Goal: Transaction & Acquisition: Purchase product/service

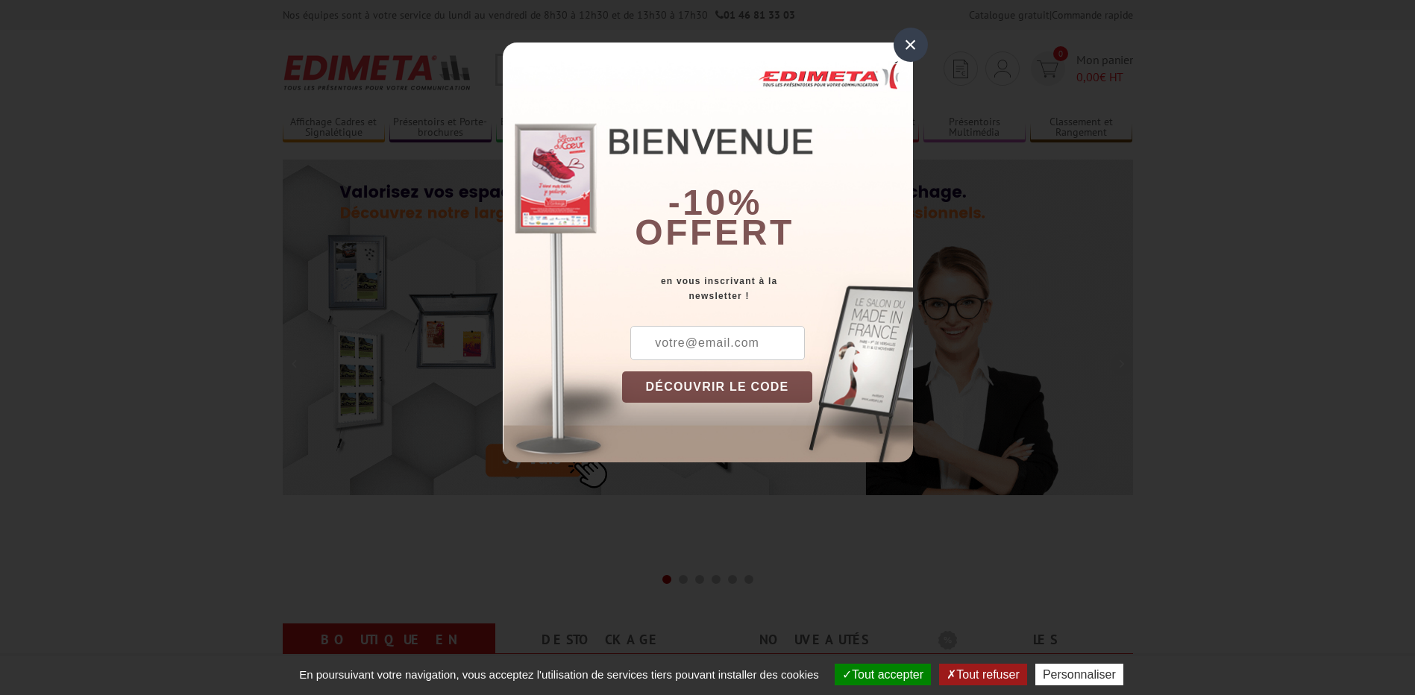
click at [738, 342] on input "text" at bounding box center [717, 343] width 174 height 34
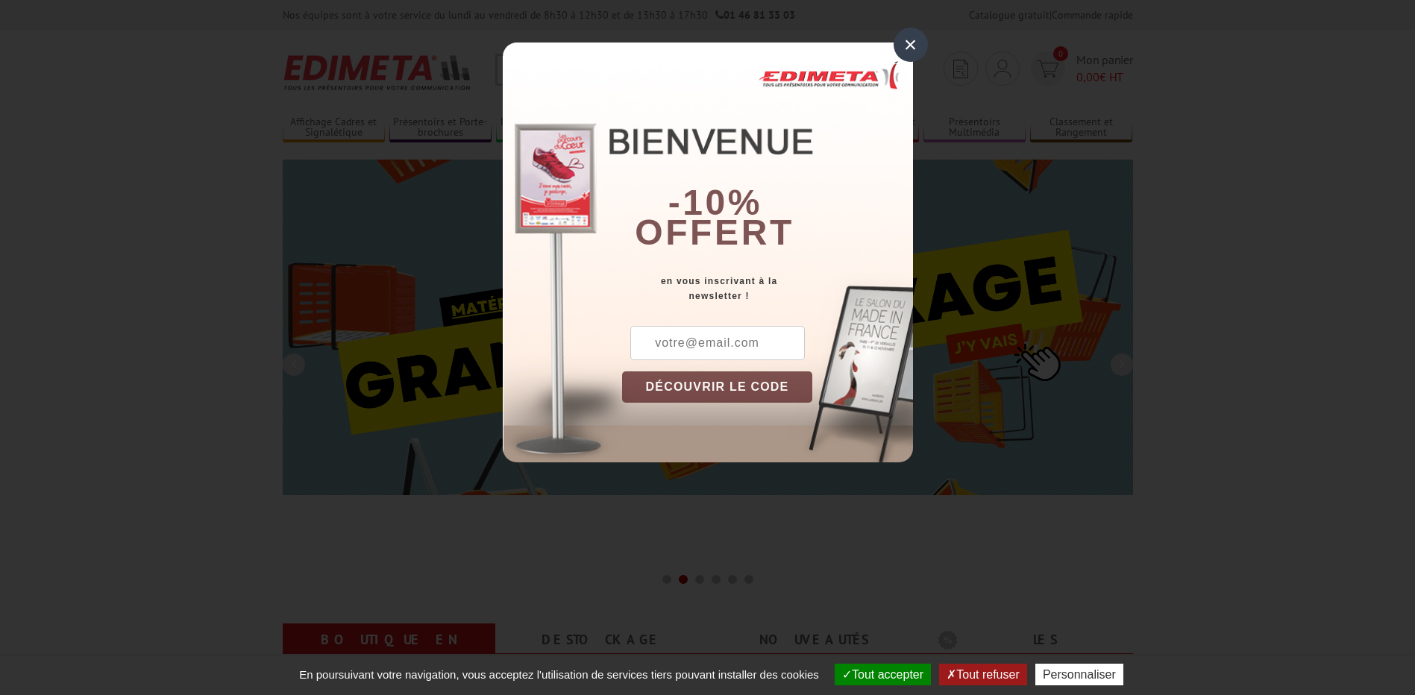
type input "patrick.soler@boa-mobilier.fr"
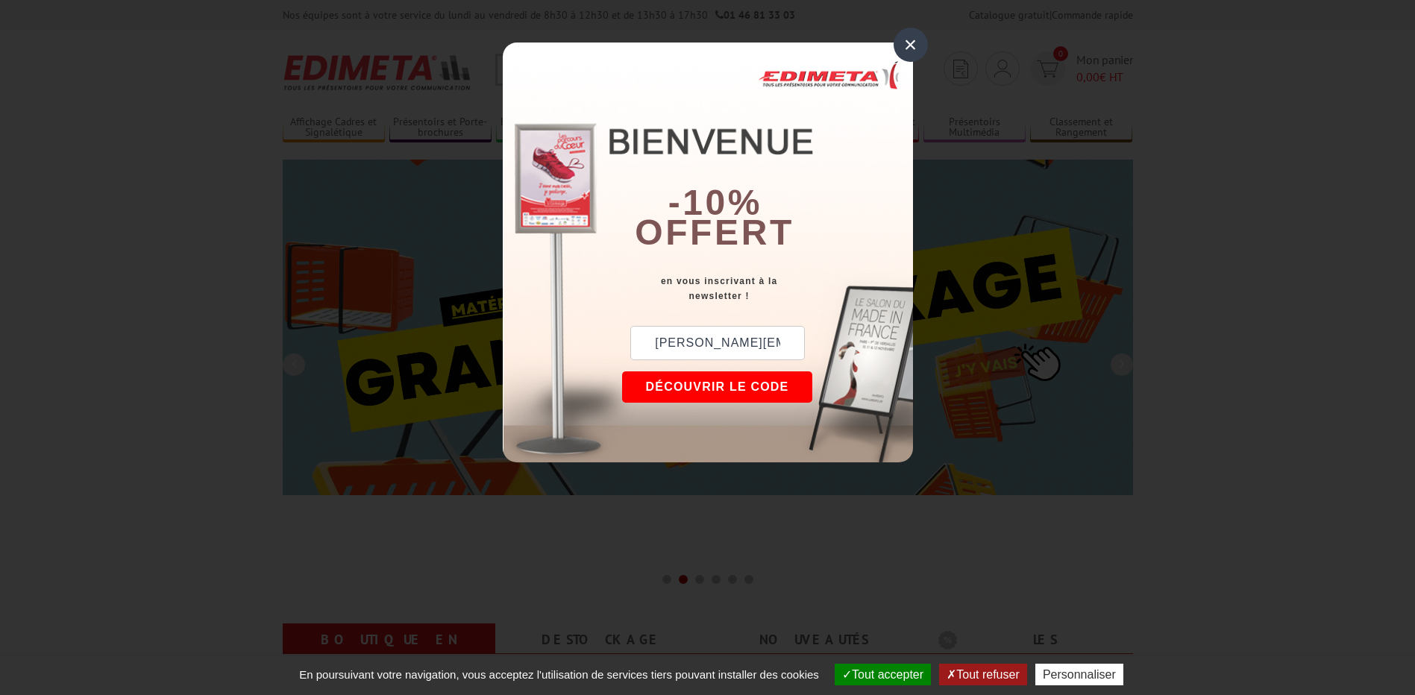
click at [751, 391] on button "DÉCOUVRIR LE CODE" at bounding box center [717, 386] width 191 height 31
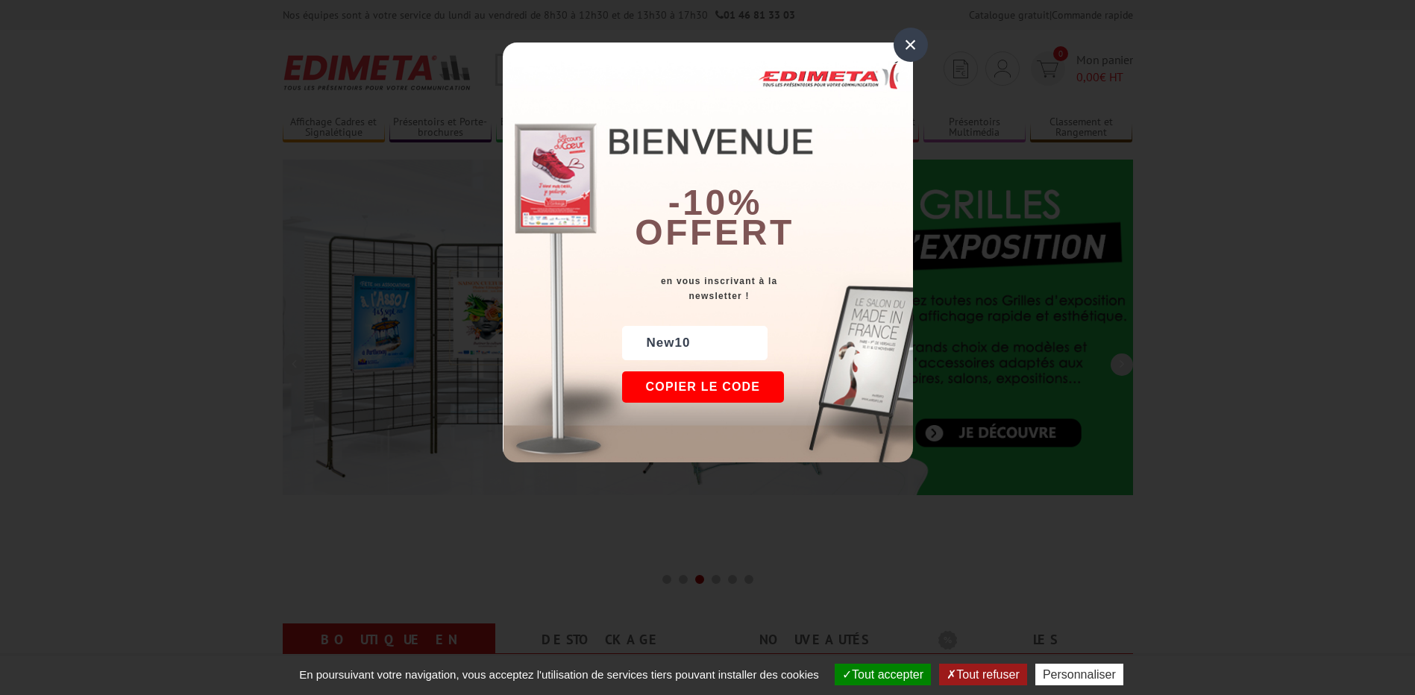
click at [743, 379] on button "Copier le code" at bounding box center [703, 386] width 163 height 31
click at [913, 43] on div "×" at bounding box center [910, 45] width 34 height 34
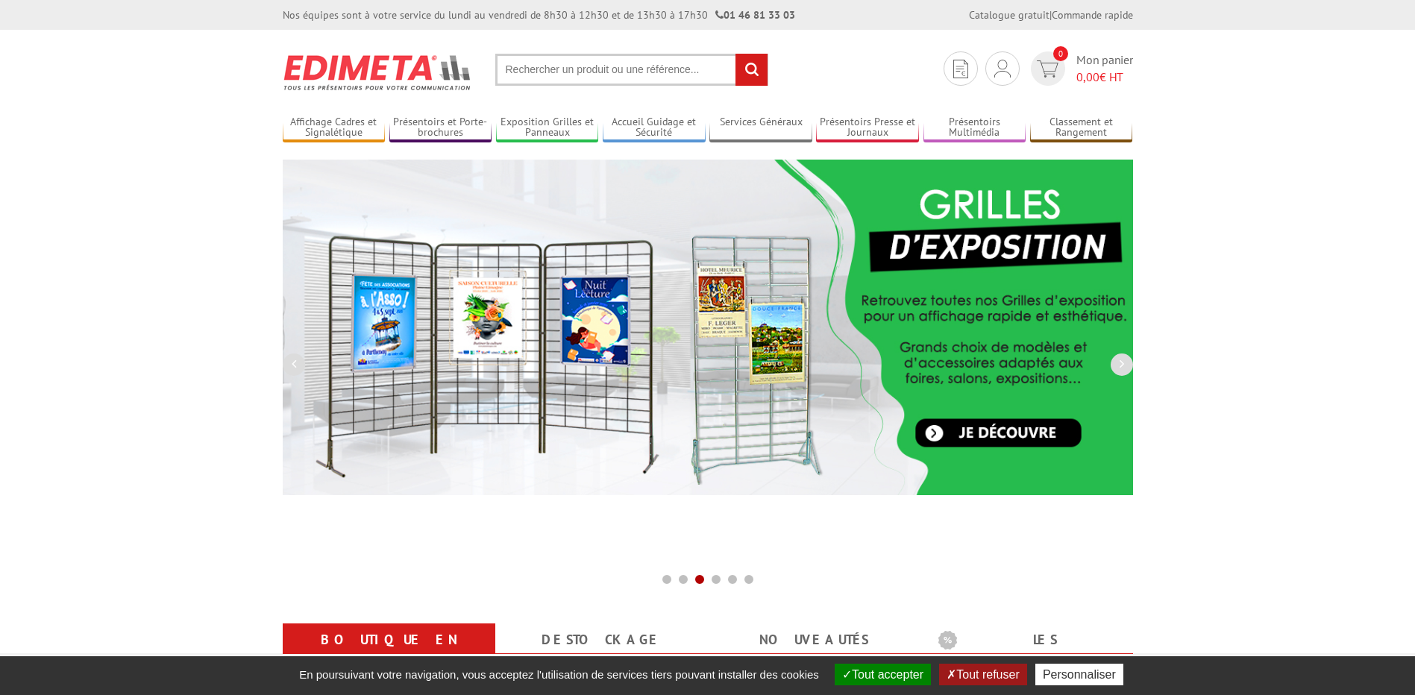
click at [614, 69] on input "text" at bounding box center [631, 70] width 273 height 32
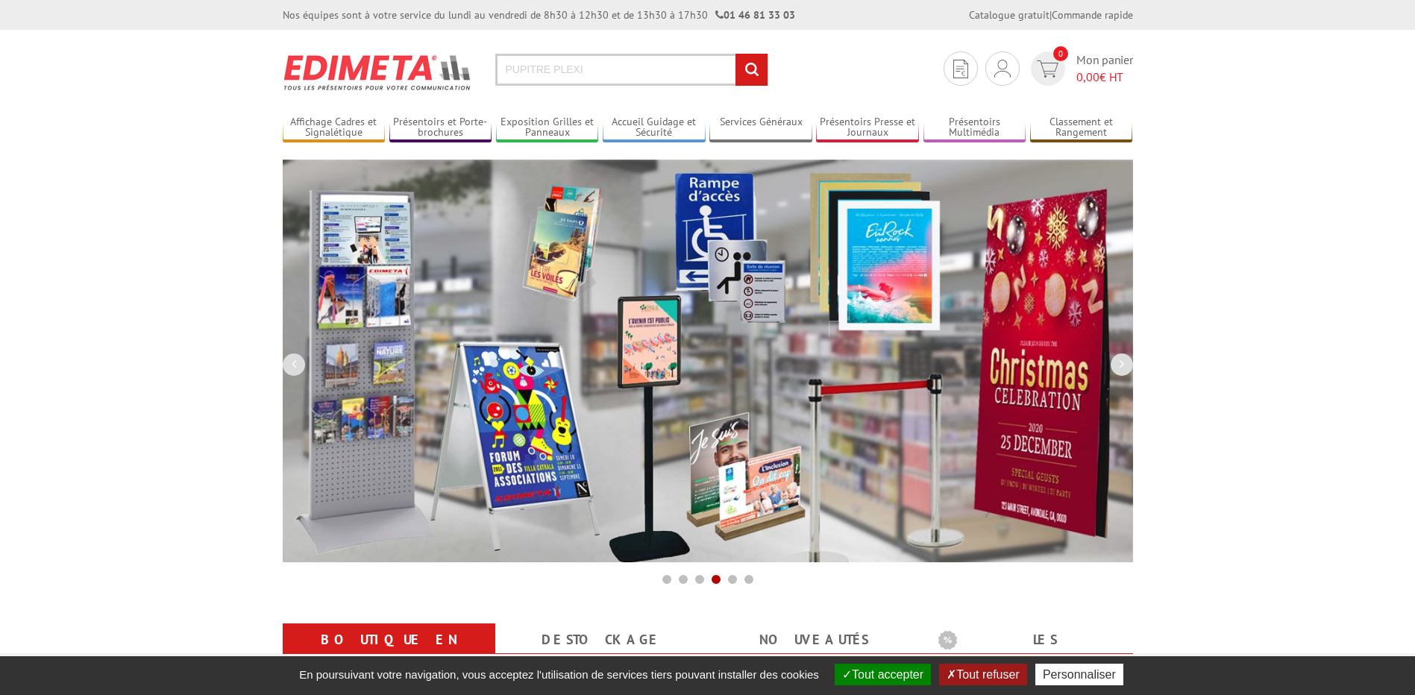
type input "PUPITRE PLEXI"
click at [735, 54] on input "rechercher" at bounding box center [751, 70] width 32 height 32
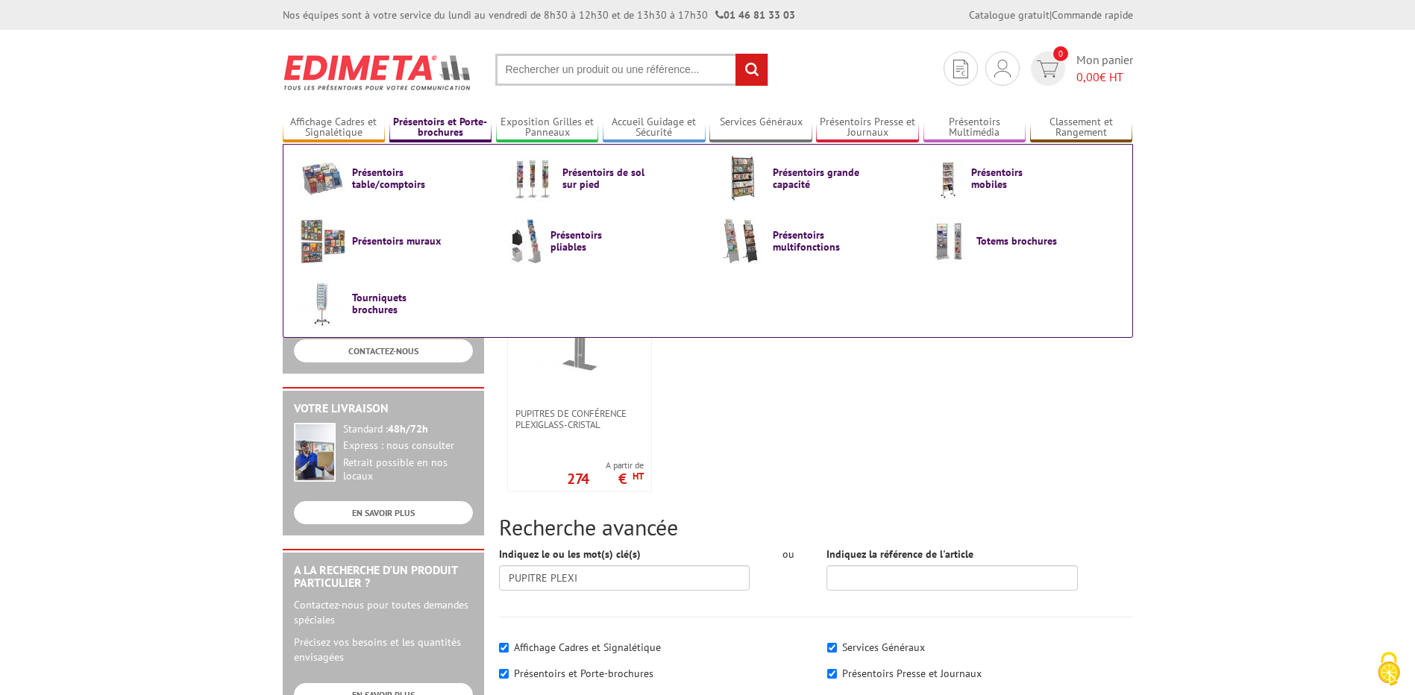
click at [441, 123] on link "Présentoirs et Porte-brochures" at bounding box center [440, 128] width 103 height 25
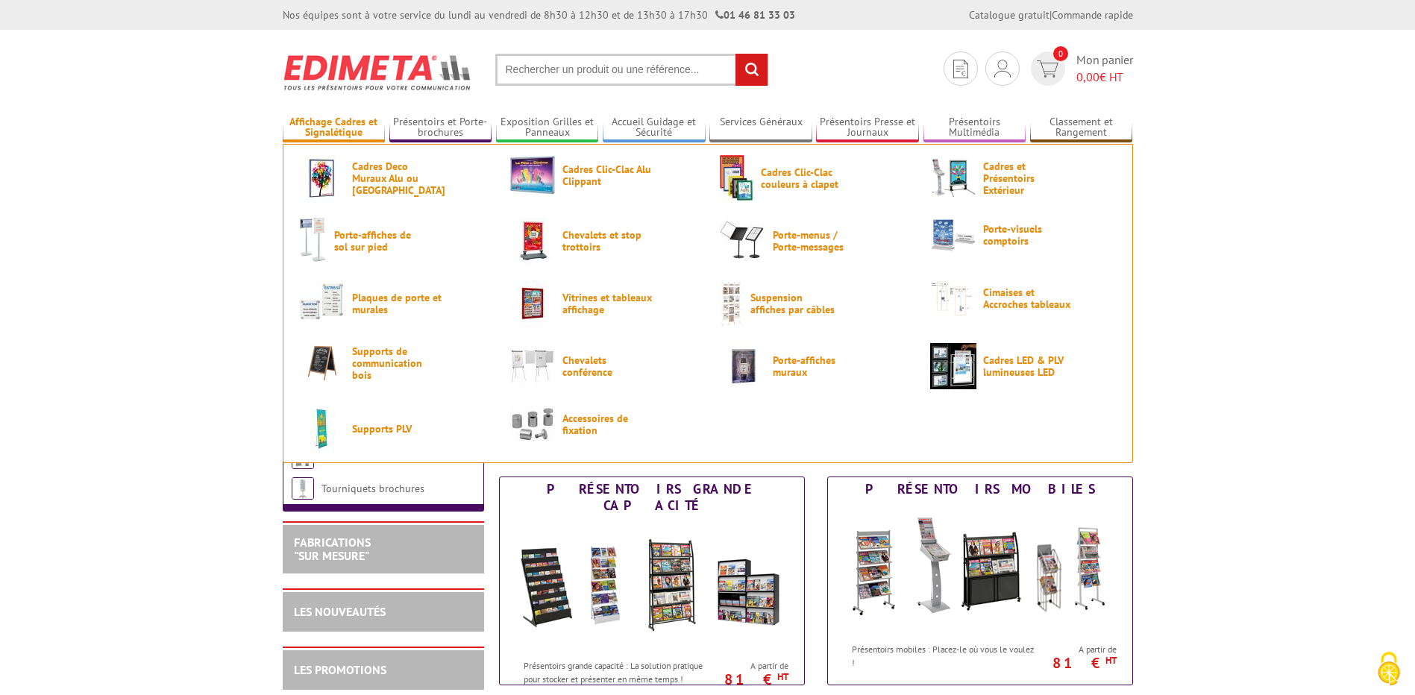
click at [328, 128] on link "Affichage Cadres et Signalétique" at bounding box center [334, 128] width 103 height 25
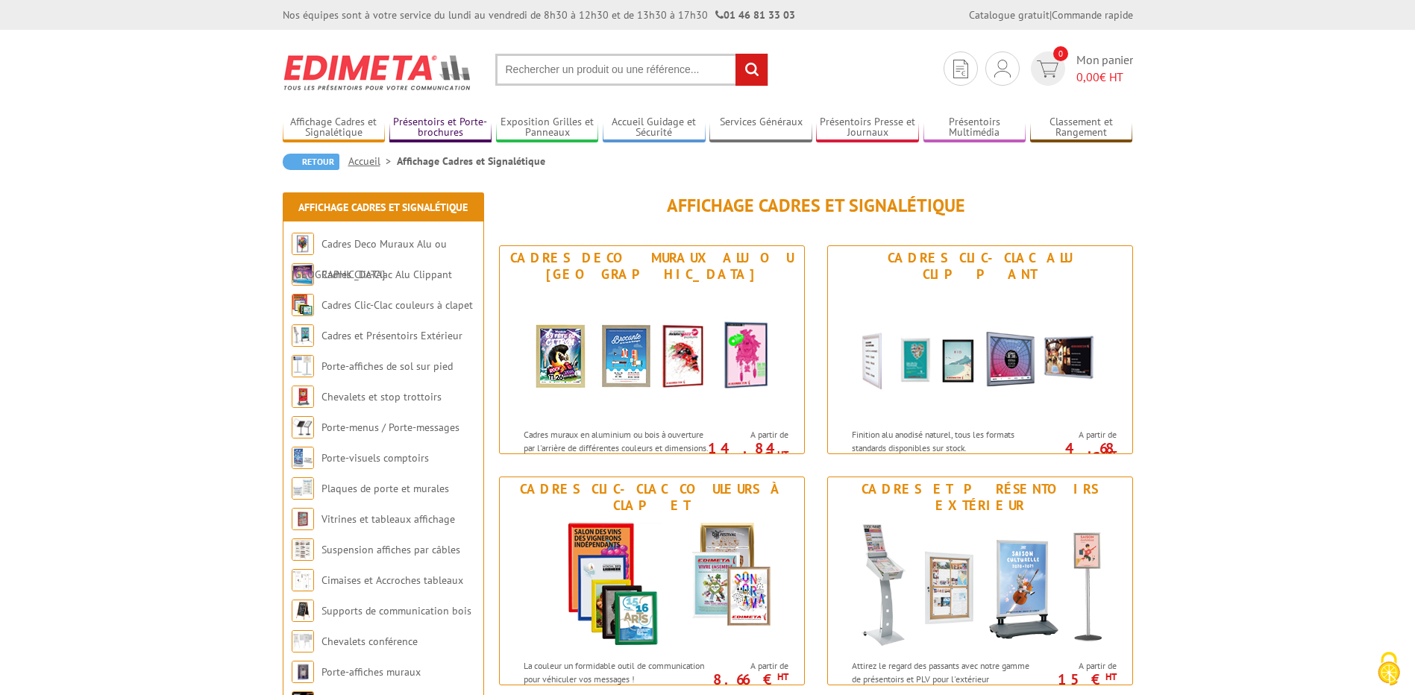
click at [434, 122] on link "Présentoirs et Porte-brochures" at bounding box center [440, 128] width 103 height 25
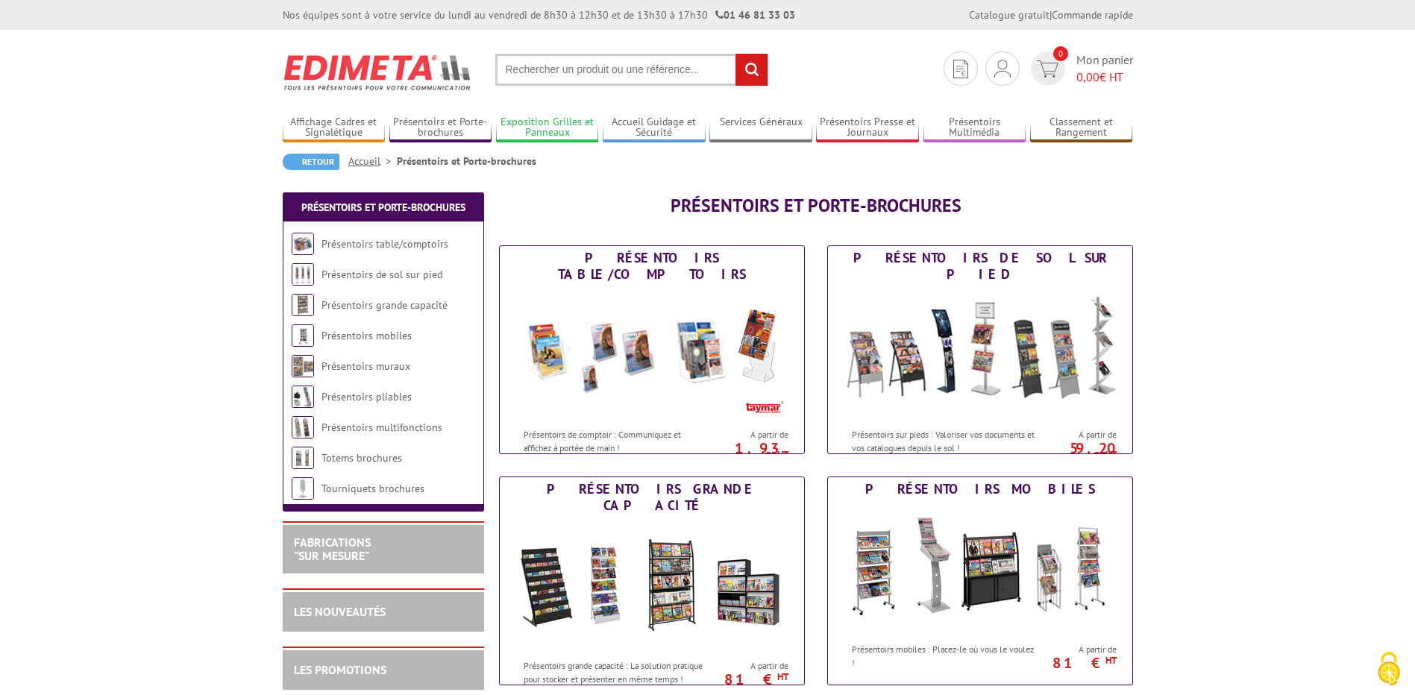
click at [558, 122] on link "Exposition Grilles et Panneaux" at bounding box center [547, 128] width 103 height 25
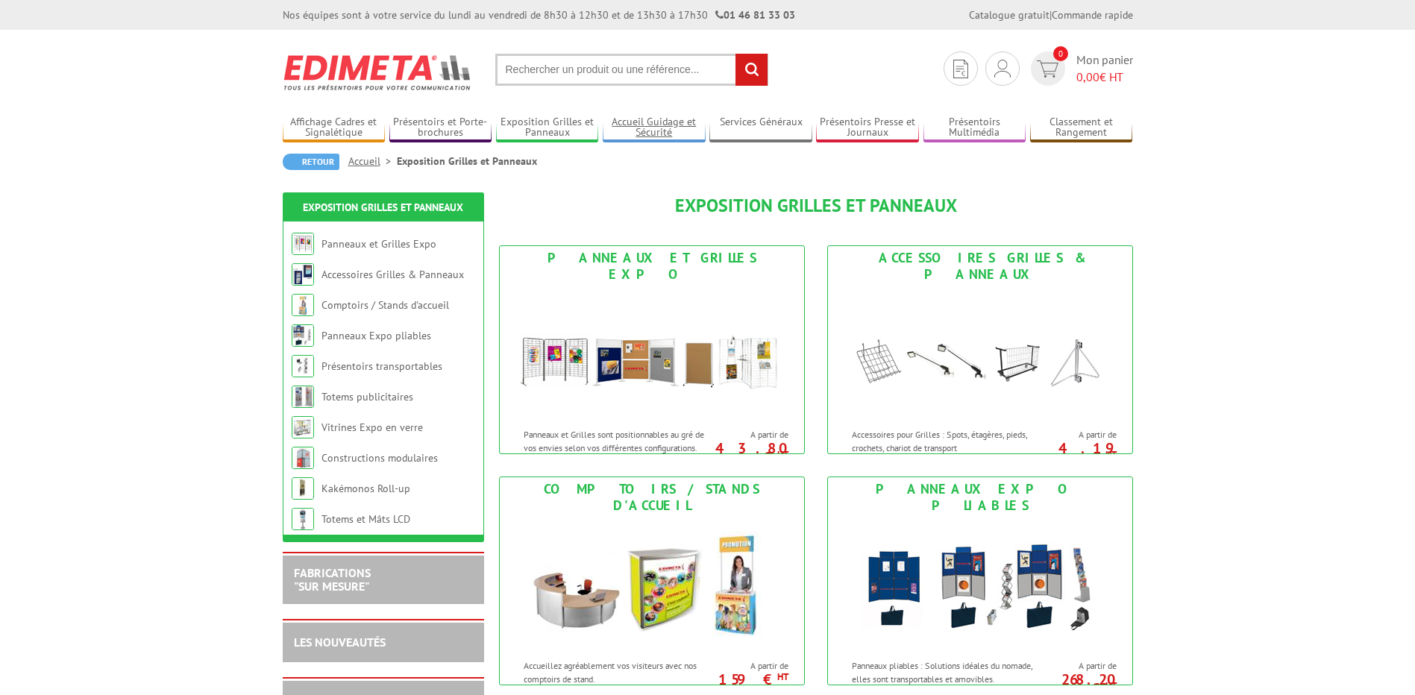
click at [620, 116] on link "Accueil Guidage et Sécurité" at bounding box center [653, 128] width 103 height 25
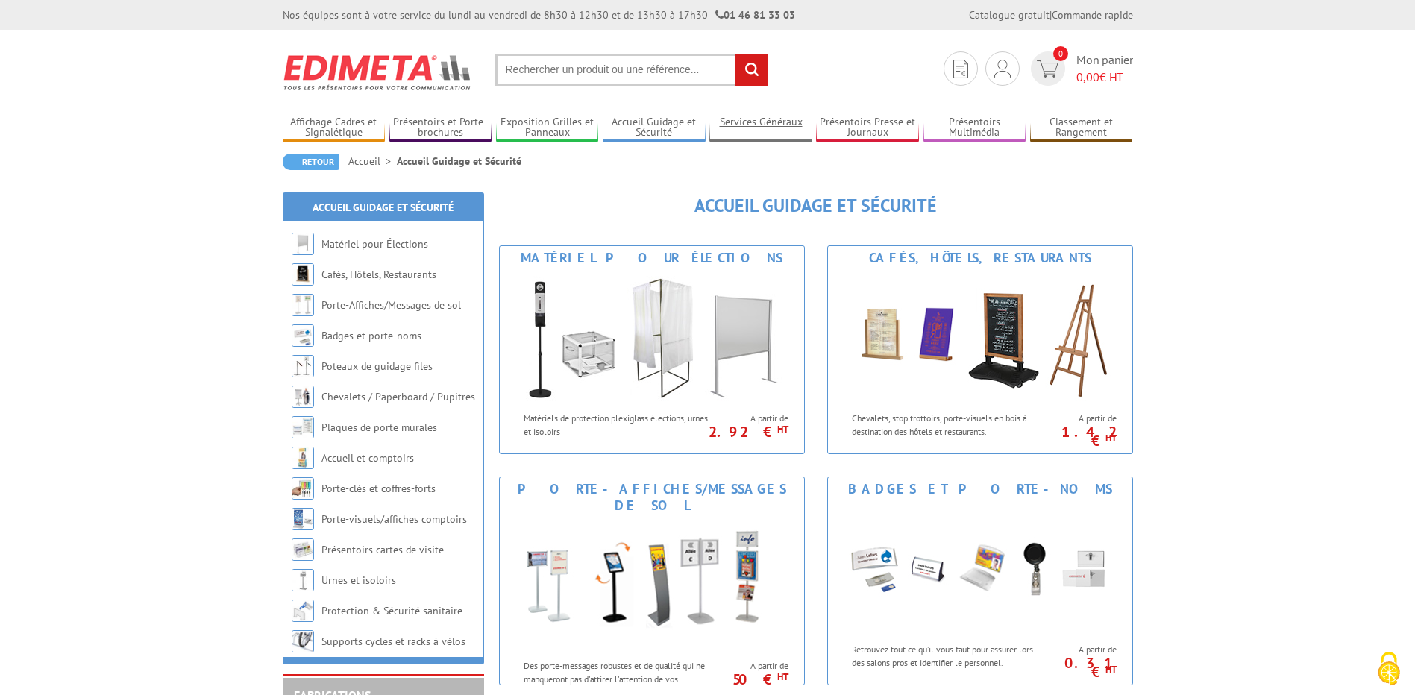
click at [749, 117] on link "Services Généraux" at bounding box center [760, 128] width 103 height 25
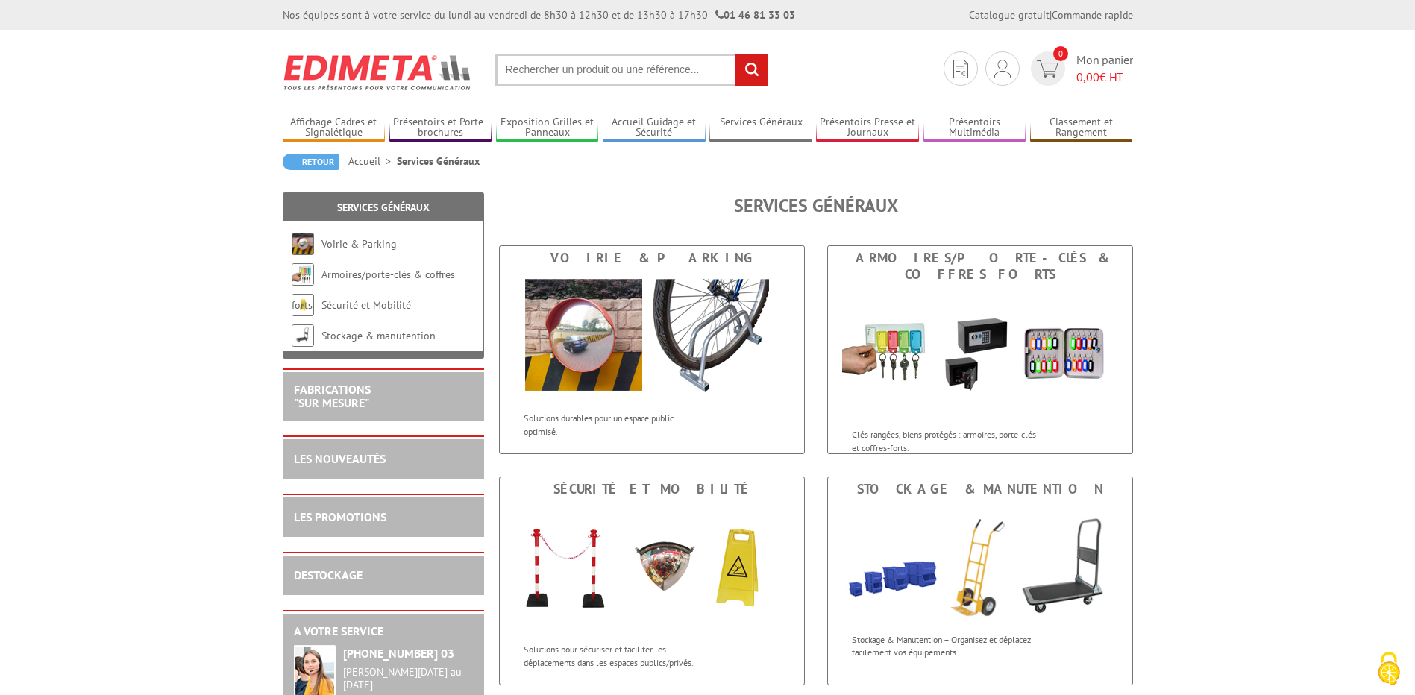
click at [519, 78] on input "text" at bounding box center [631, 70] width 273 height 32
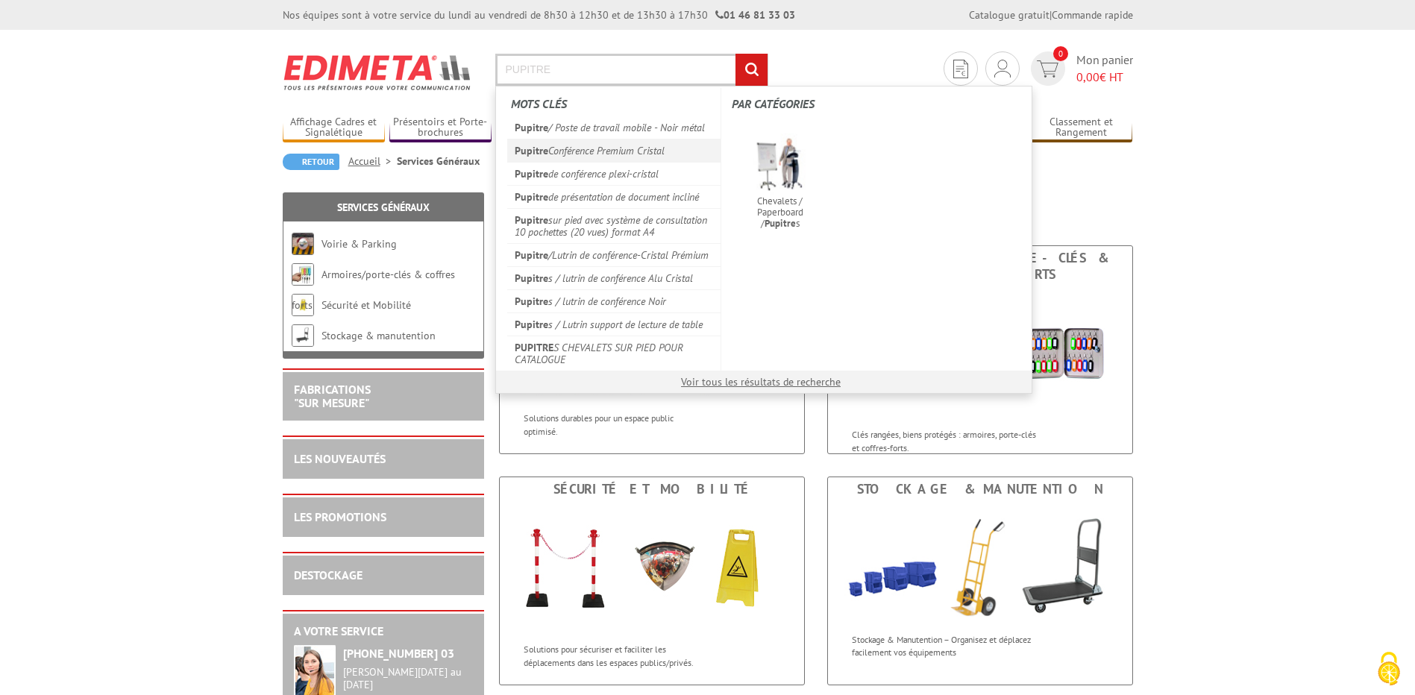
type input "PUPITRE"
click at [532, 157] on link "Pupitre Conférence Premium Cristal" at bounding box center [614, 150] width 214 height 23
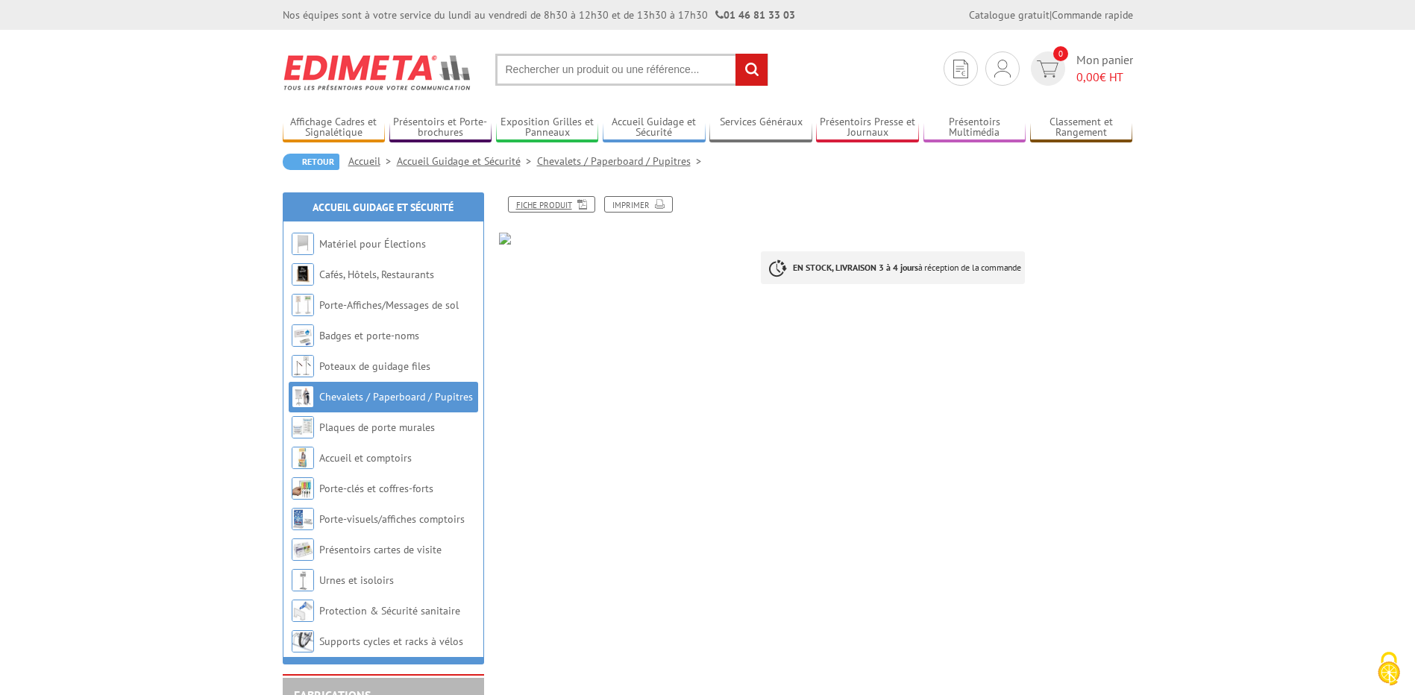
click at [569, 207] on link "Fiche produit" at bounding box center [551, 204] width 87 height 16
click at [966, 286] on div "EN STOCK, LIVRAISON 3 à 4 jours à réception de la commande" at bounding box center [952, 262] width 383 height 74
click at [834, 184] on div "Fiche produit Imprimer EN STOCK, LIVRAISON 3 à 4 jours à réception de la comman…" at bounding box center [707, 652] width 865 height 942
click at [567, 75] on input "text" at bounding box center [631, 70] width 273 height 32
click at [538, 73] on input "text" at bounding box center [631, 70] width 273 height 32
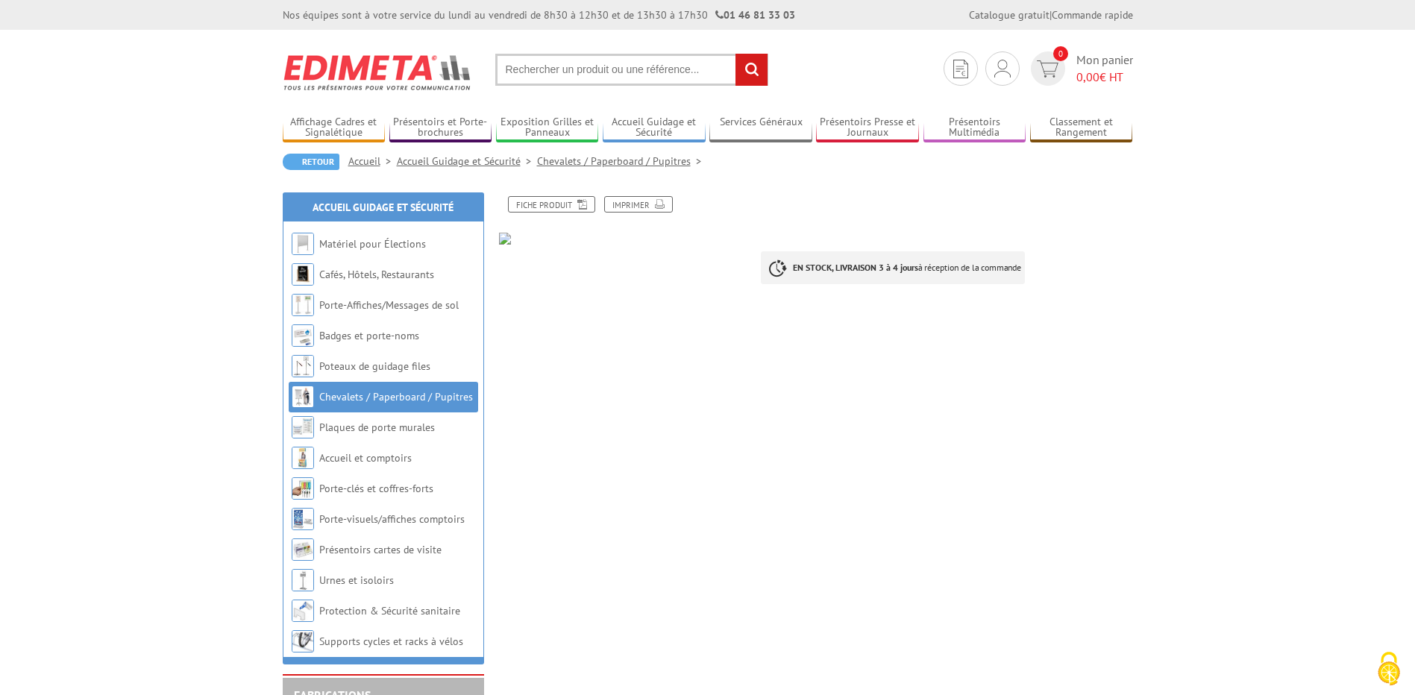
click at [537, 68] on input "text" at bounding box center [631, 70] width 273 height 32
click at [544, 70] on input "text" at bounding box center [631, 70] width 273 height 32
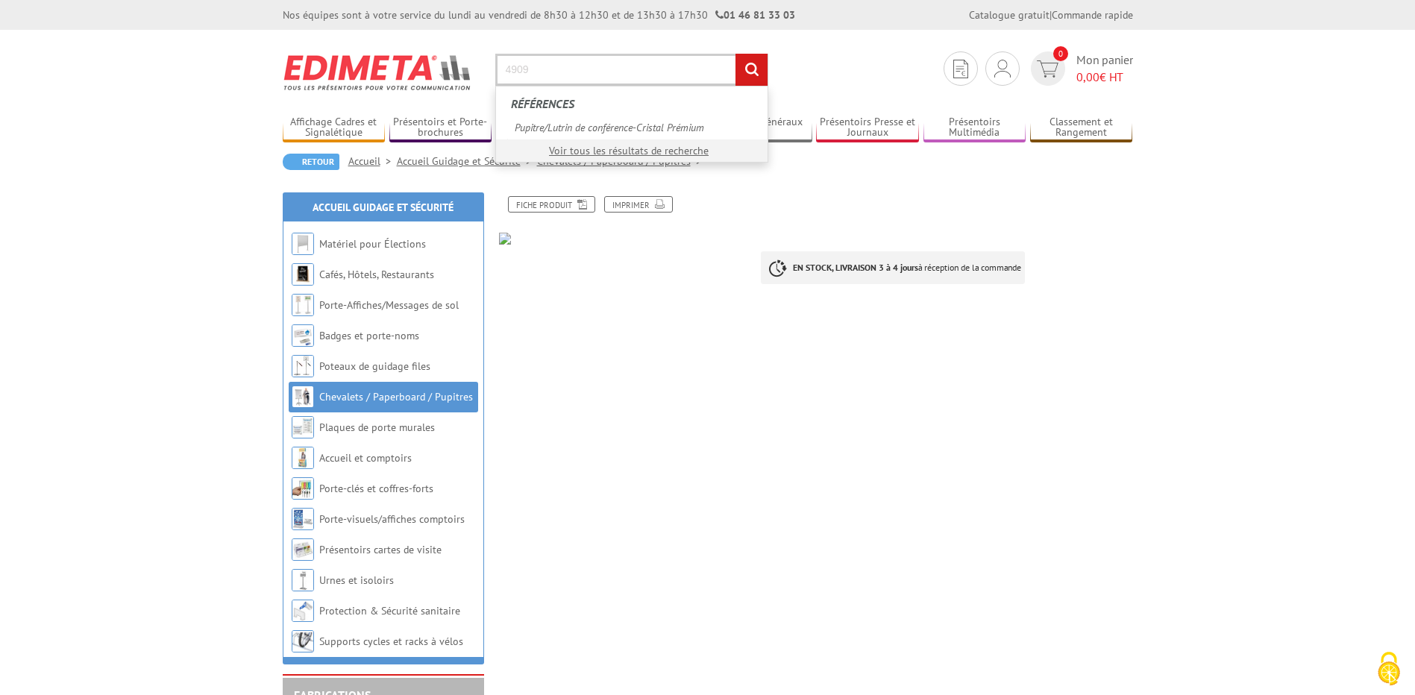
type input "4909"
click at [735, 54] on input "rechercher" at bounding box center [751, 70] width 32 height 32
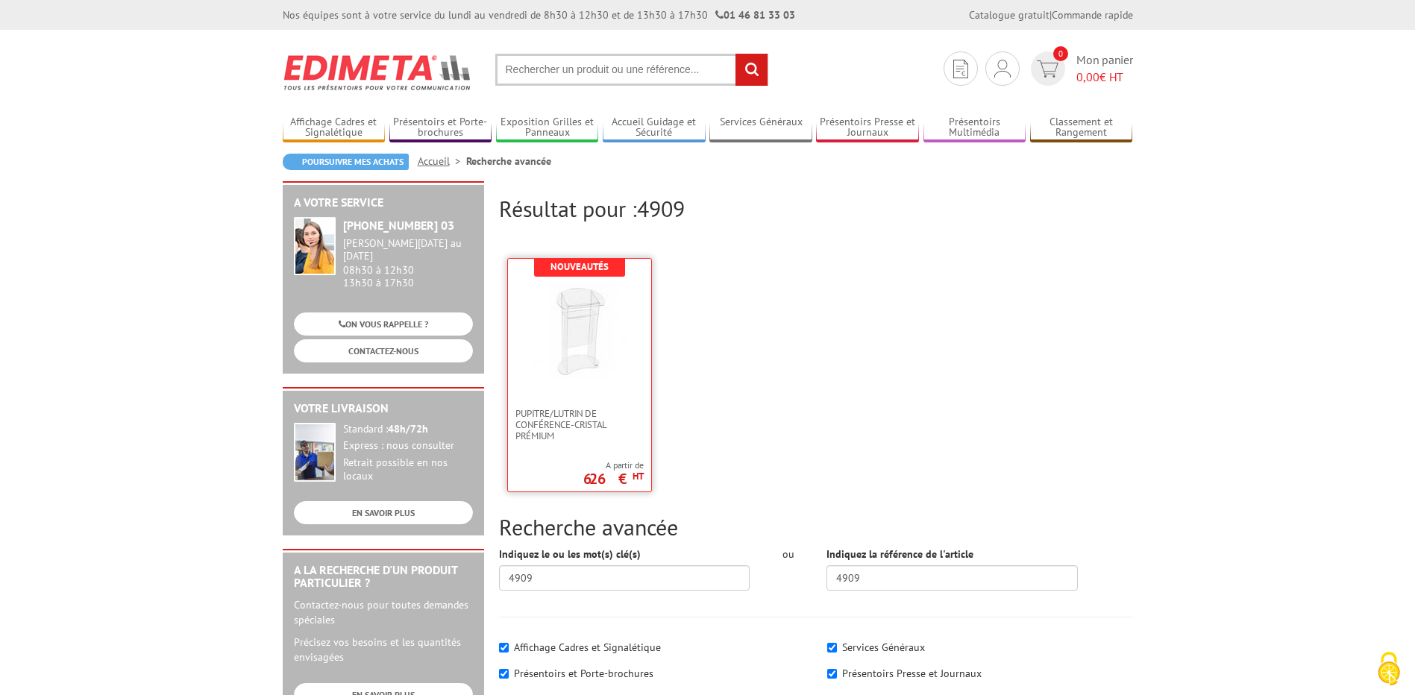
click at [550, 339] on img at bounding box center [579, 329] width 97 height 97
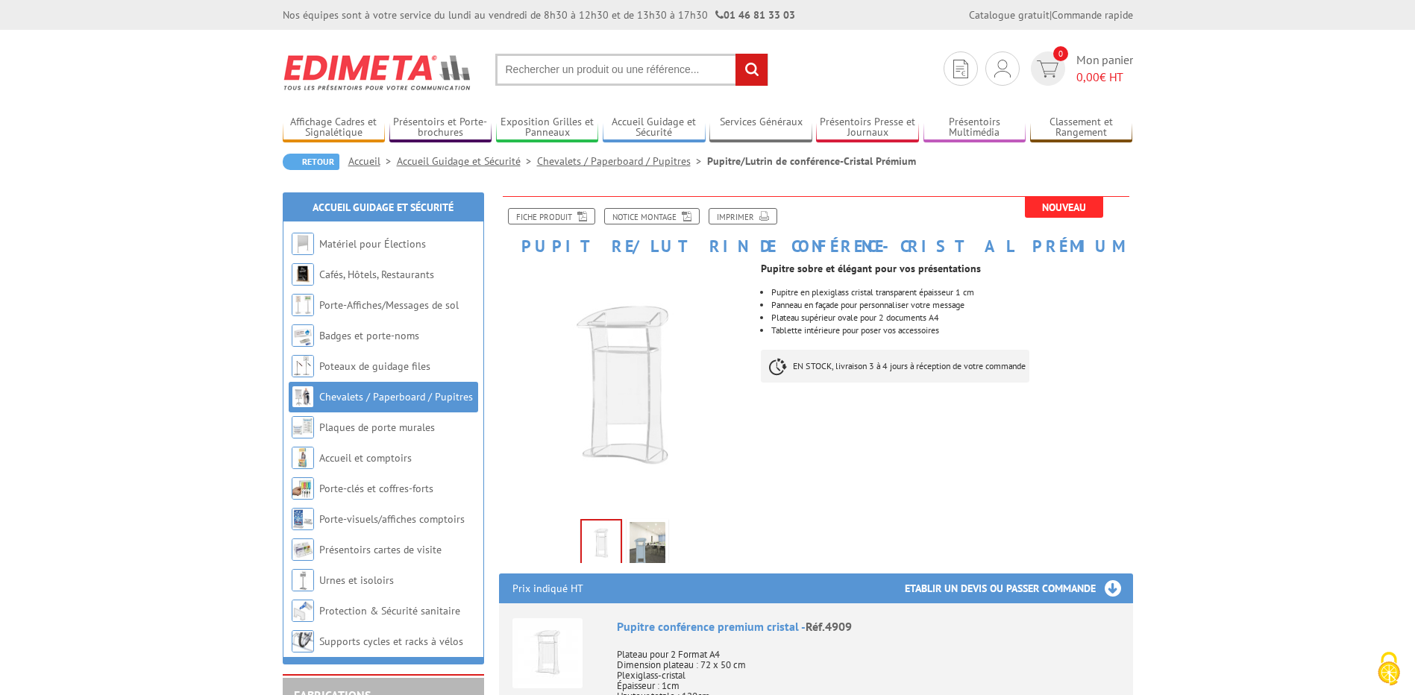
scroll to position [149, 0]
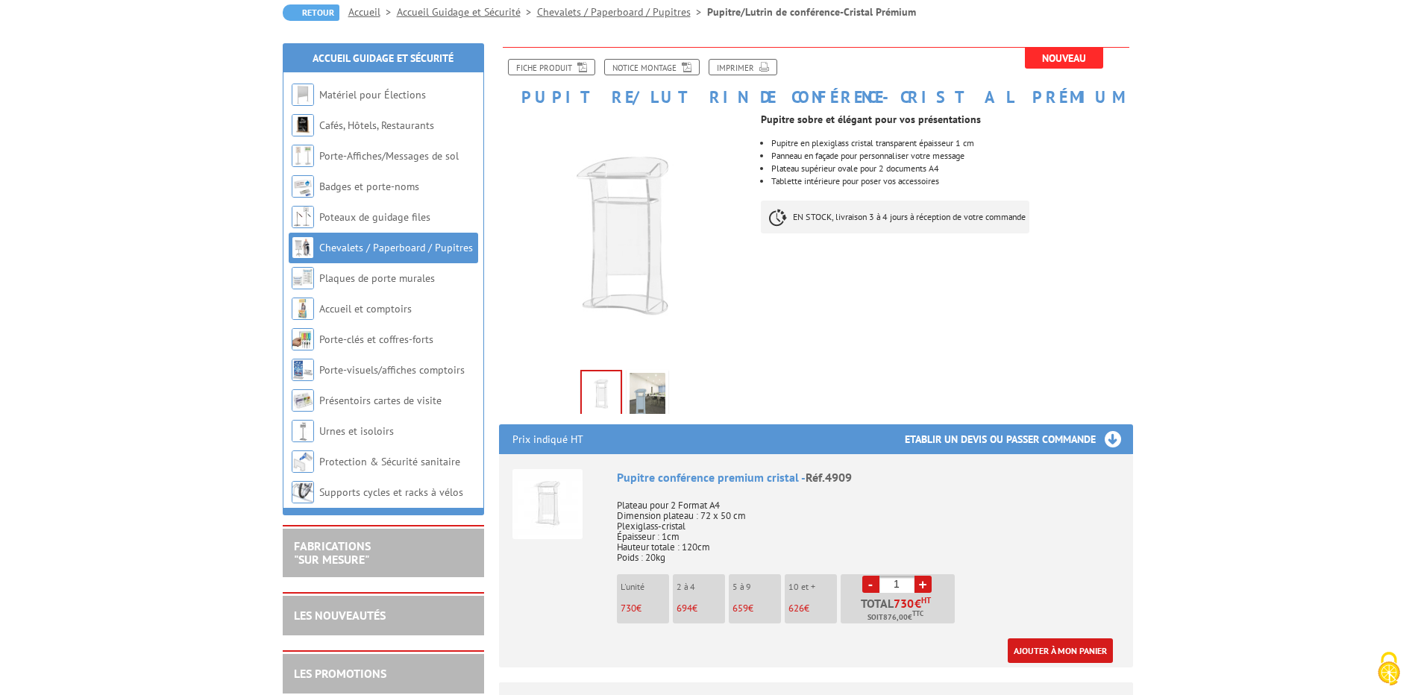
click at [922, 587] on link "+" at bounding box center [922, 584] width 17 height 17
type input "2"
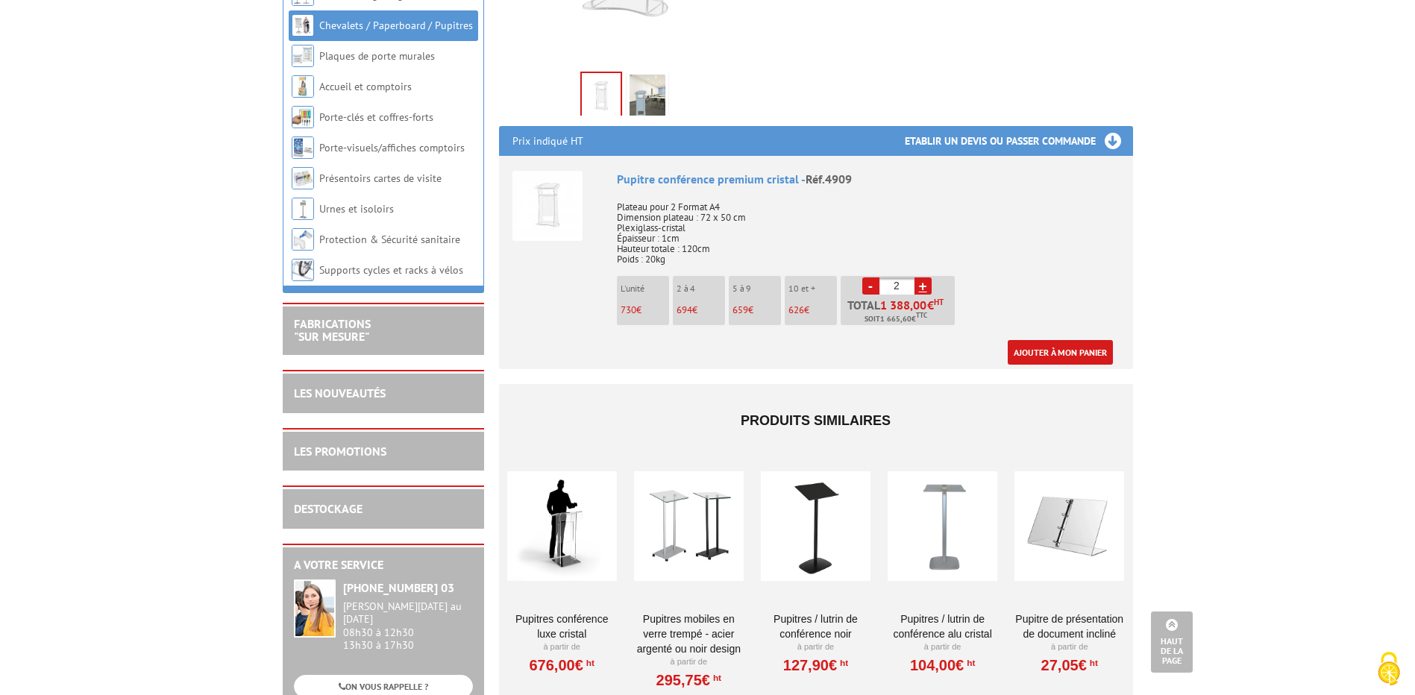
scroll to position [522, 0]
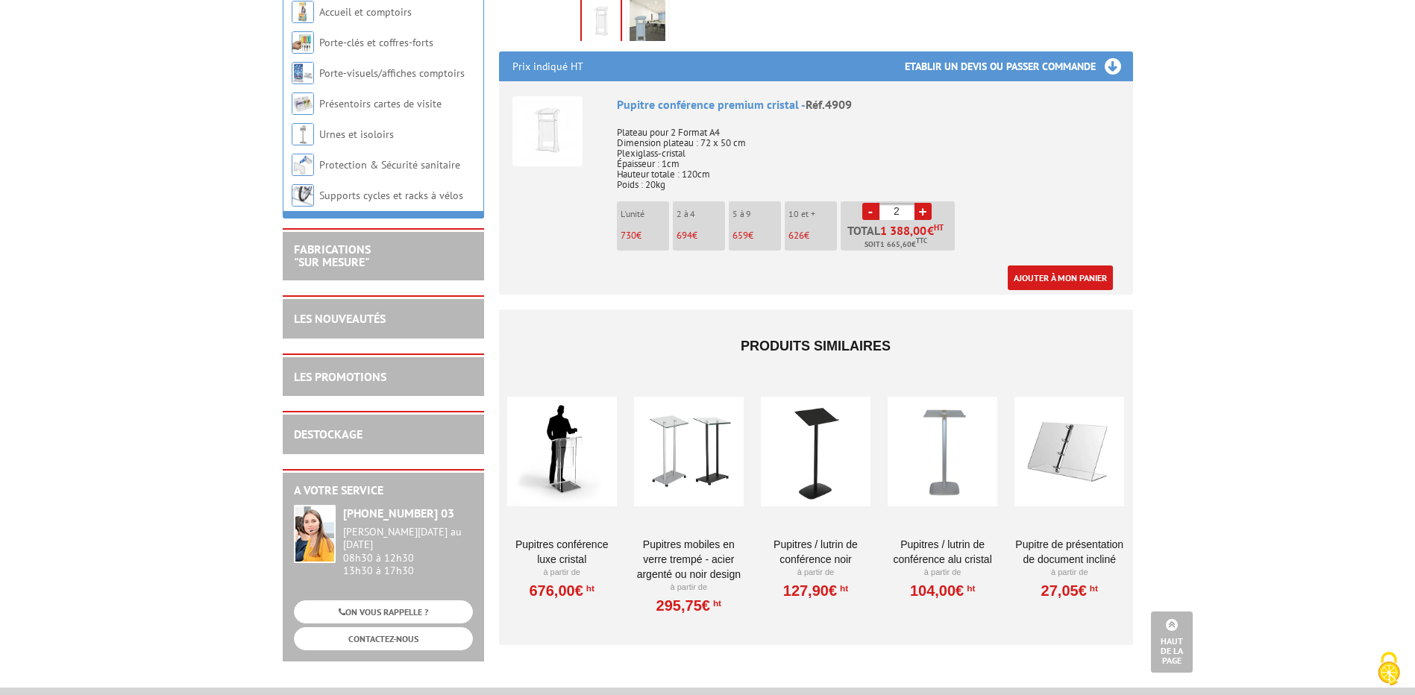
drag, startPoint x: 1185, startPoint y: 333, endPoint x: 1223, endPoint y: 257, distance: 85.0
click at [1223, 257] on body "Nos équipes sont à votre service du lundi au vendredi de 8h30 à 12h30 et de 13h…" at bounding box center [707, 254] width 1415 height 1553
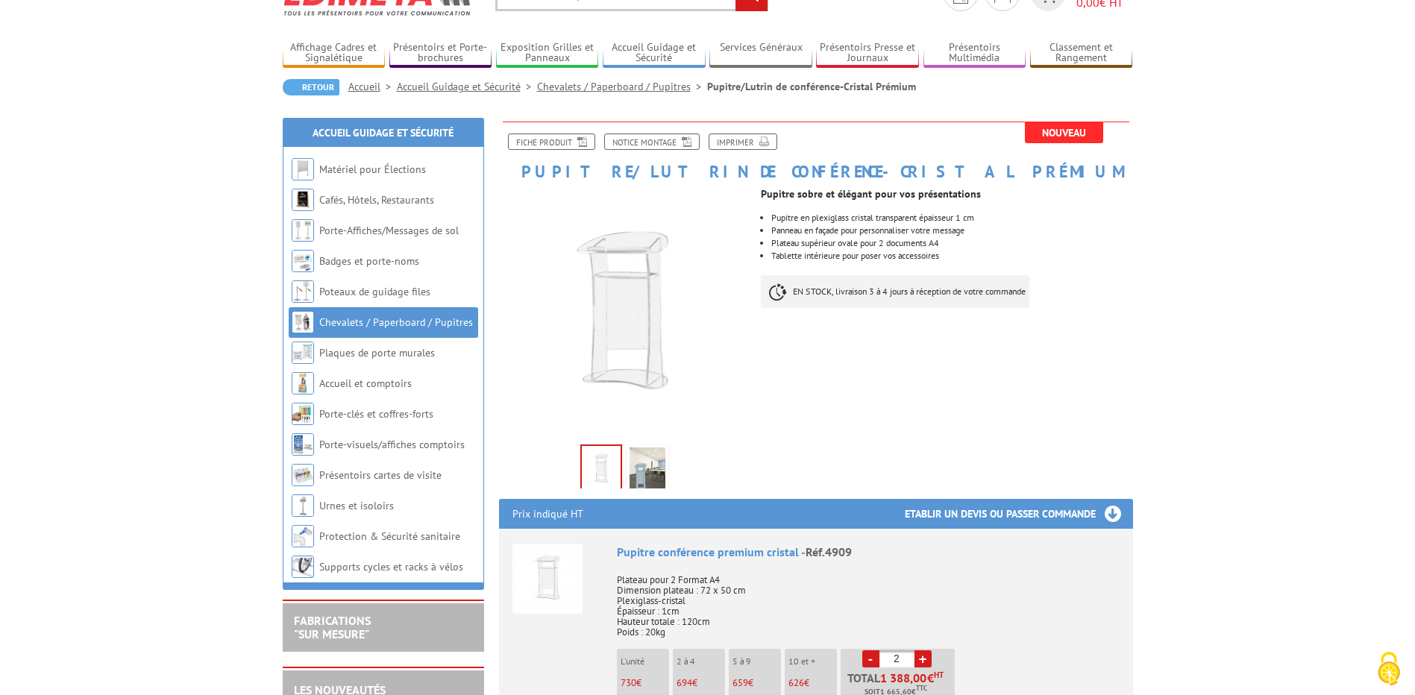
scroll to position [0, 0]
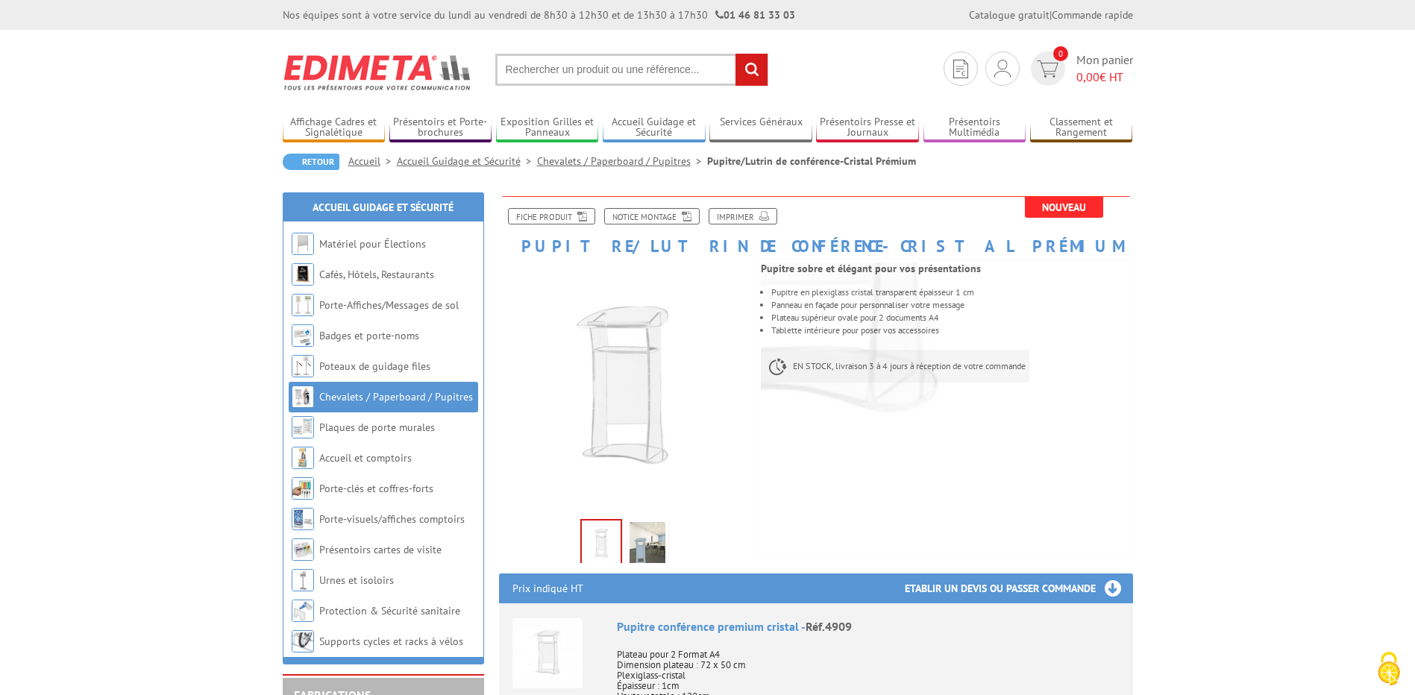
click at [648, 550] on img at bounding box center [647, 545] width 36 height 46
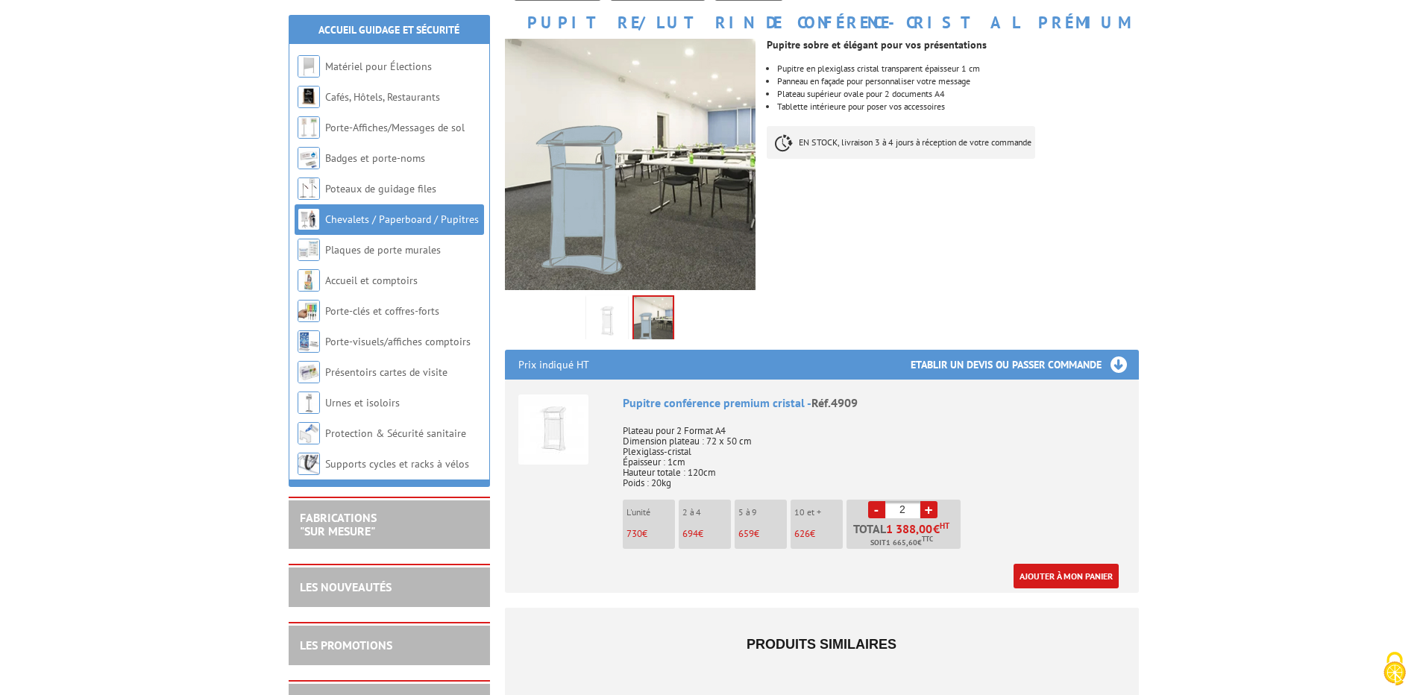
scroll to position [373, 0]
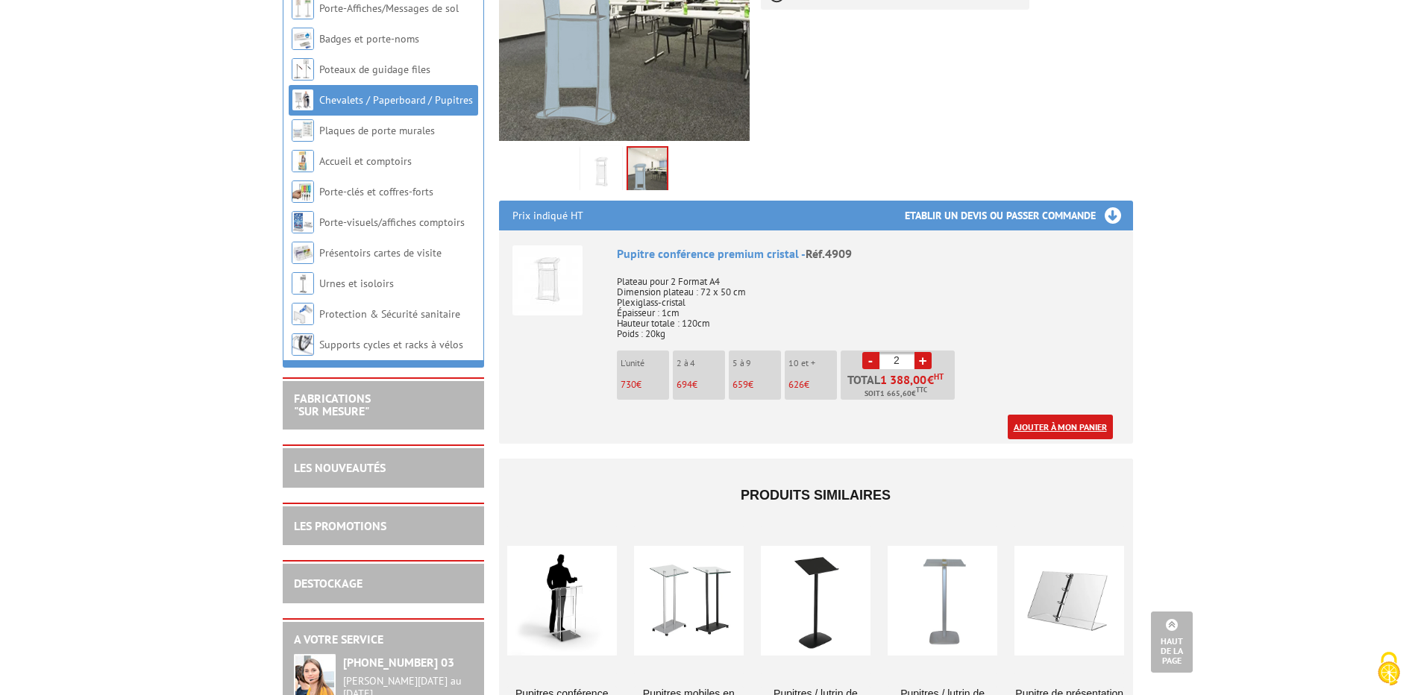
click at [1054, 427] on link "Ajouter à mon panier" at bounding box center [1059, 427] width 105 height 25
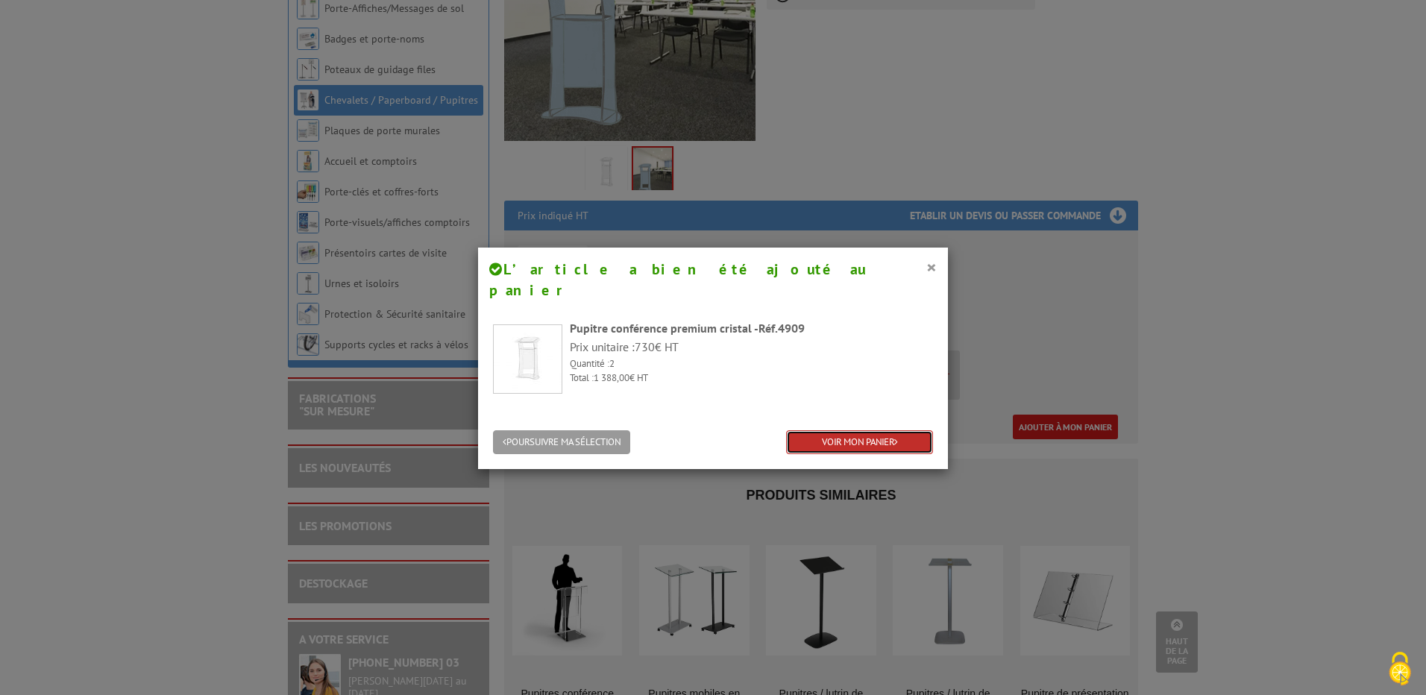
click at [860, 430] on link "VOIR MON PANIER" at bounding box center [859, 442] width 147 height 25
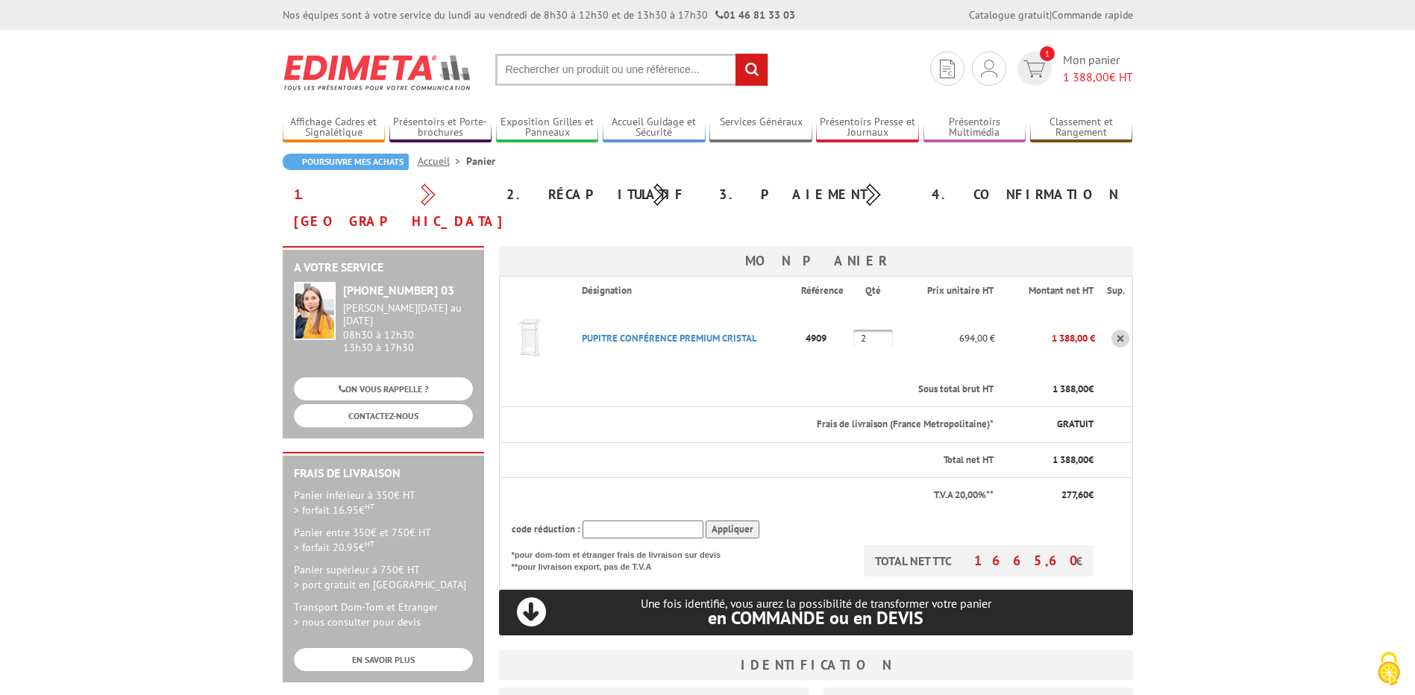
click at [659, 520] on input "text" at bounding box center [642, 529] width 121 height 19
click at [726, 520] on input "Appliquer" at bounding box center [732, 529] width 54 height 19
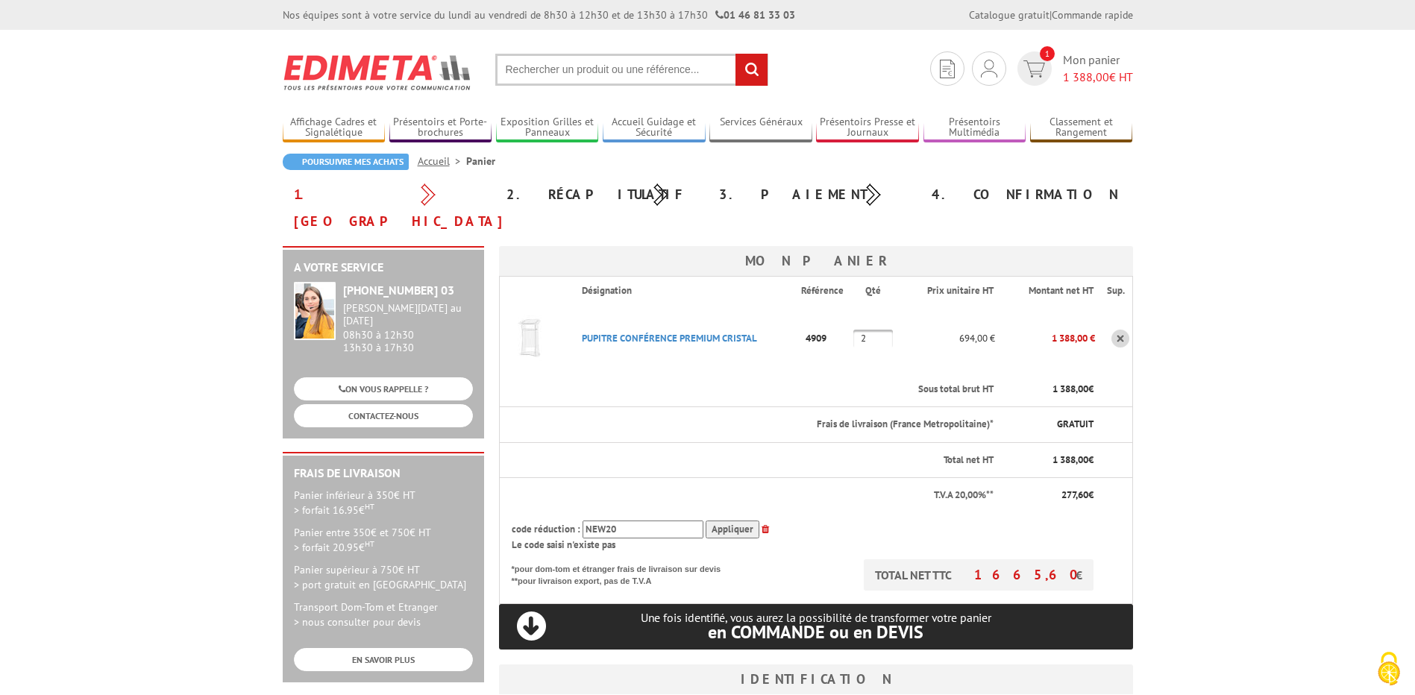
click at [658, 520] on input "NEW20" at bounding box center [642, 529] width 121 height 19
type input "N"
click at [1274, 245] on body "Nos équipes sont à votre service du [DATE] au [DATE] de 8h30 à 12h30 et de 13h3…" at bounding box center [707, 640] width 1415 height 1280
click at [1284, 384] on body "Nos équipes sont à votre service du [DATE] au [DATE] de 8h30 à 12h30 et de 13h3…" at bounding box center [707, 640] width 1415 height 1280
click at [616, 520] on input "text" at bounding box center [642, 529] width 121 height 19
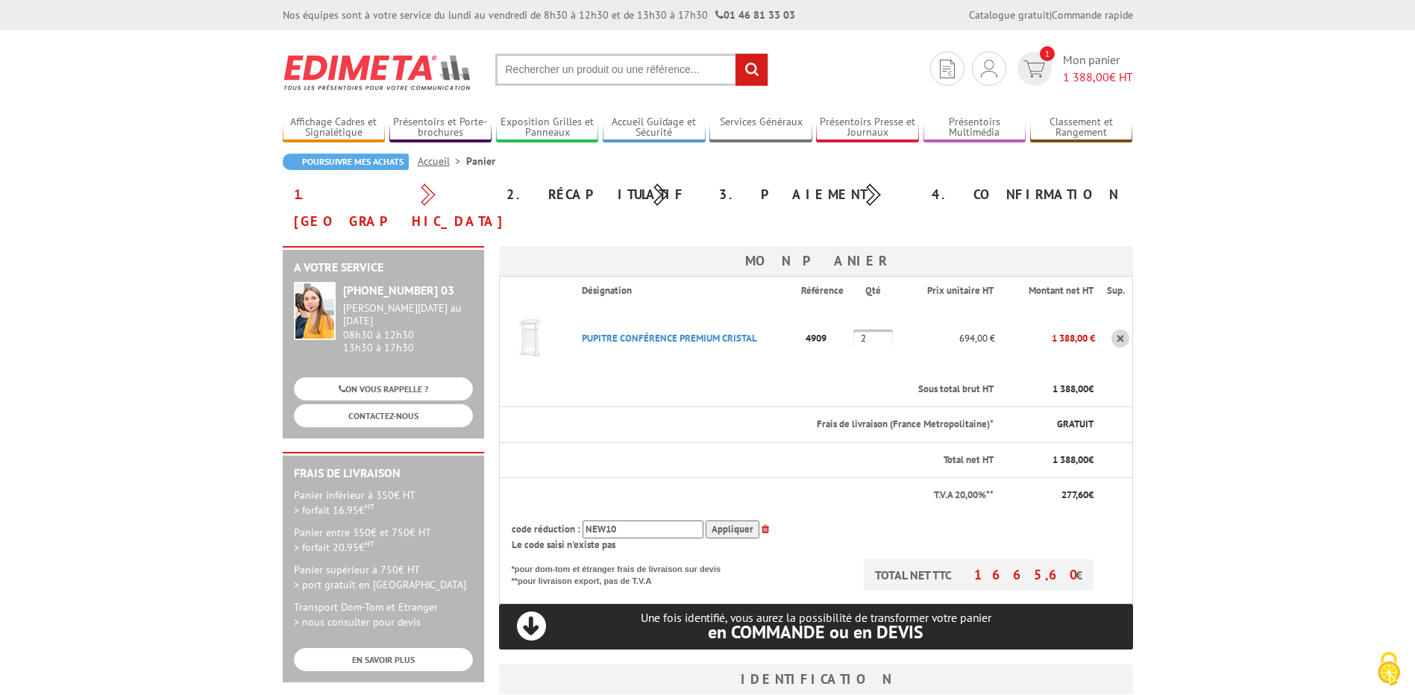
type input "NEW10"
click at [739, 520] on input "Appliquer" at bounding box center [732, 529] width 54 height 19
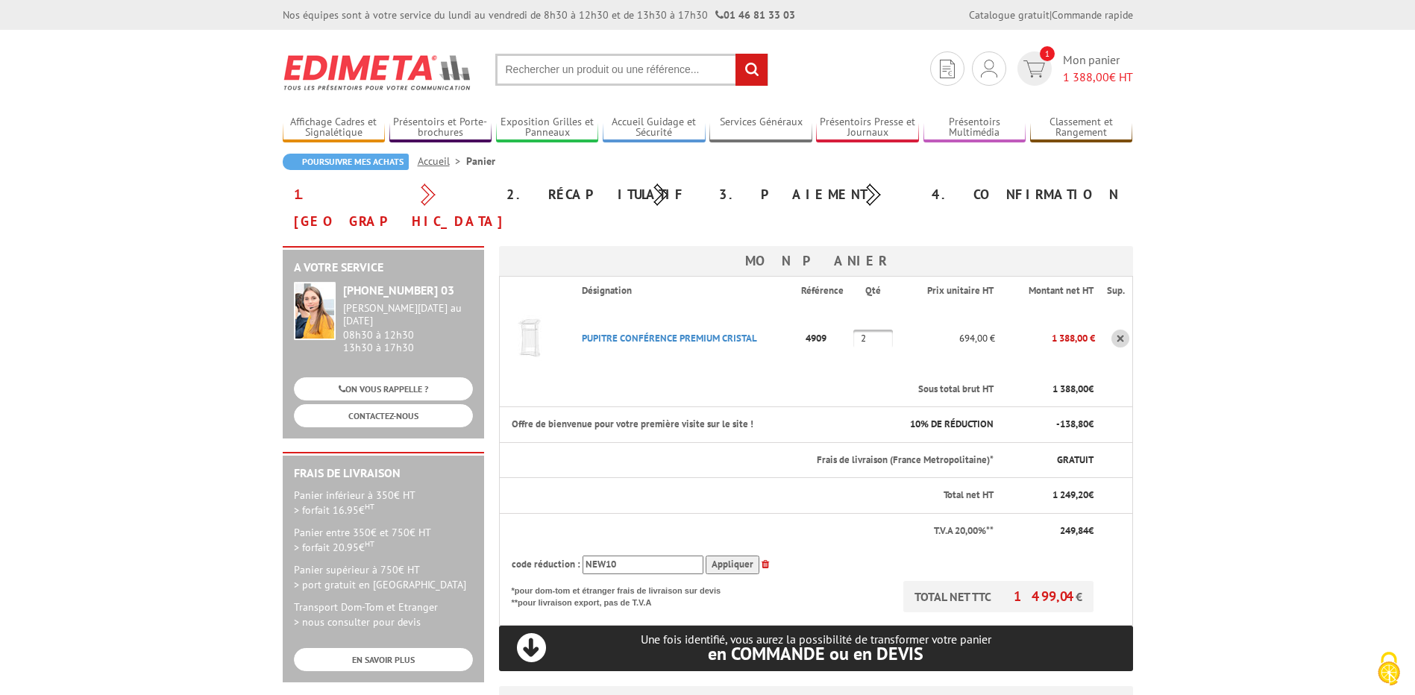
click at [1246, 382] on body "Nos équipes sont à votre service du [DATE] au [DATE] de 8h30 à 12h30 et de 13h3…" at bounding box center [707, 651] width 1415 height 1302
